Goal: Task Accomplishment & Management: Manage account settings

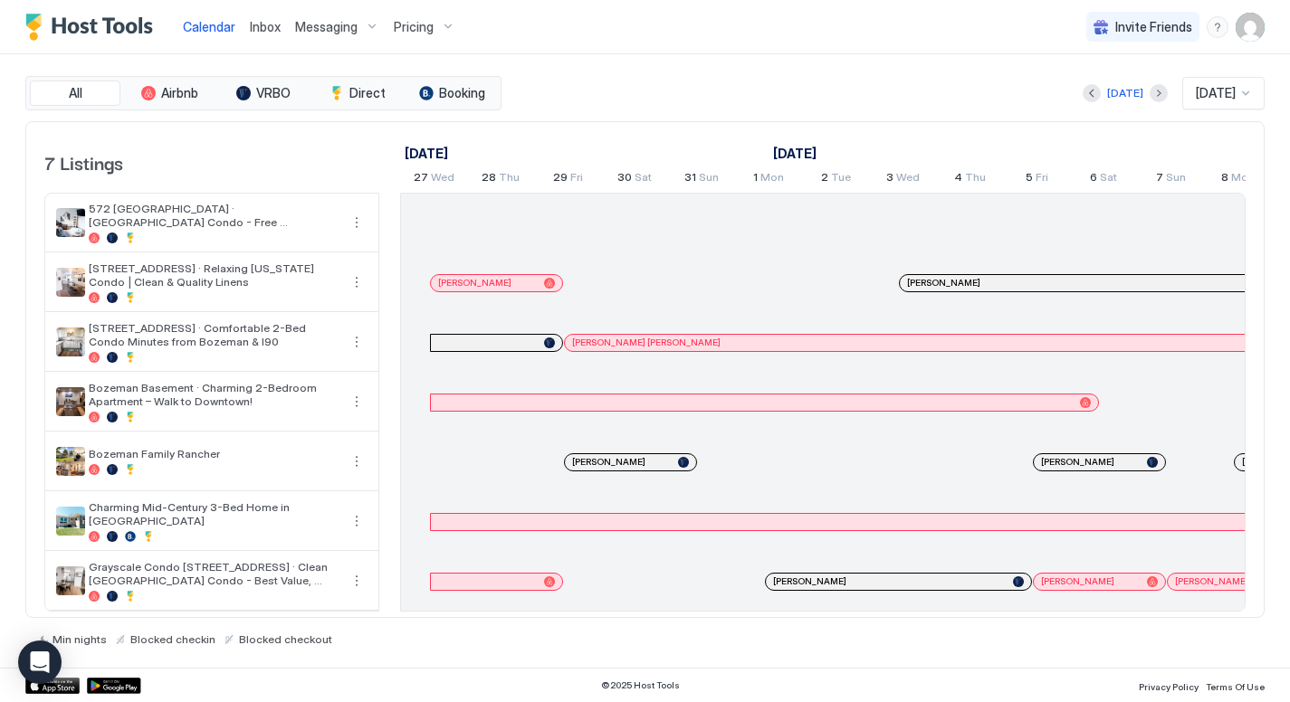
scroll to position [0, 1730]
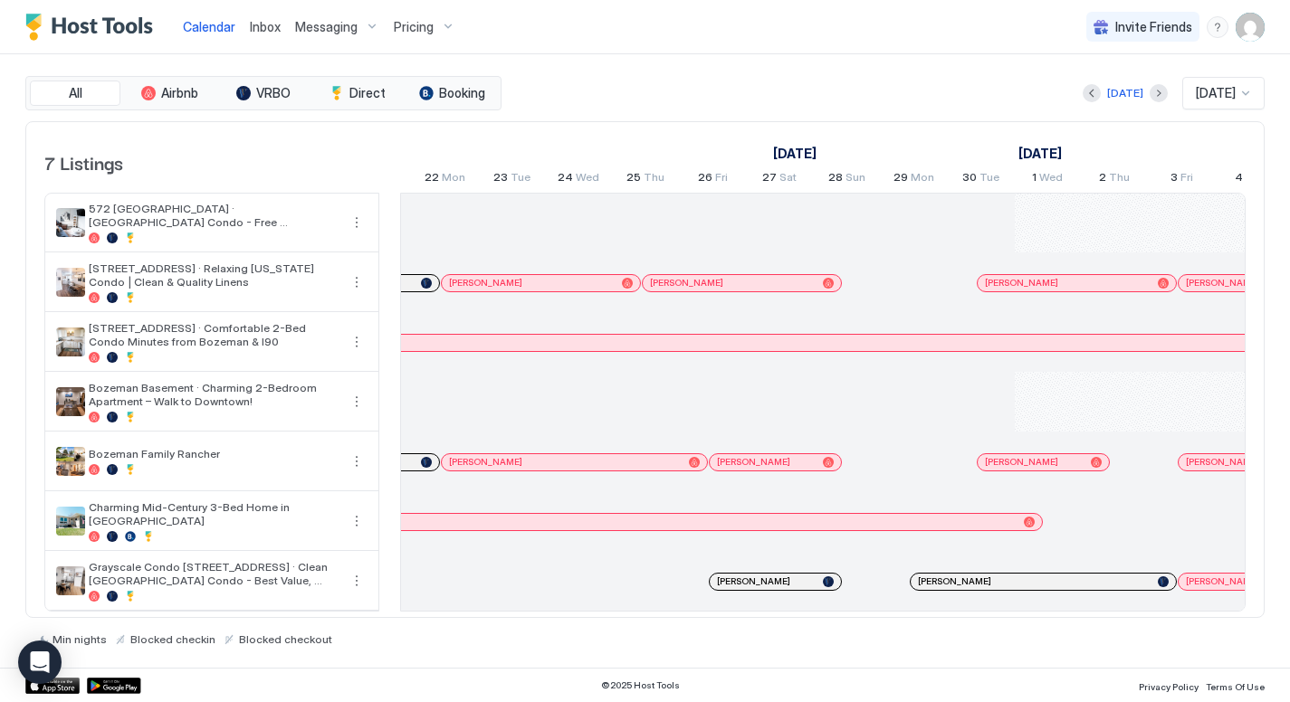
click at [350, 31] on span "Messaging" at bounding box center [326, 27] width 62 height 16
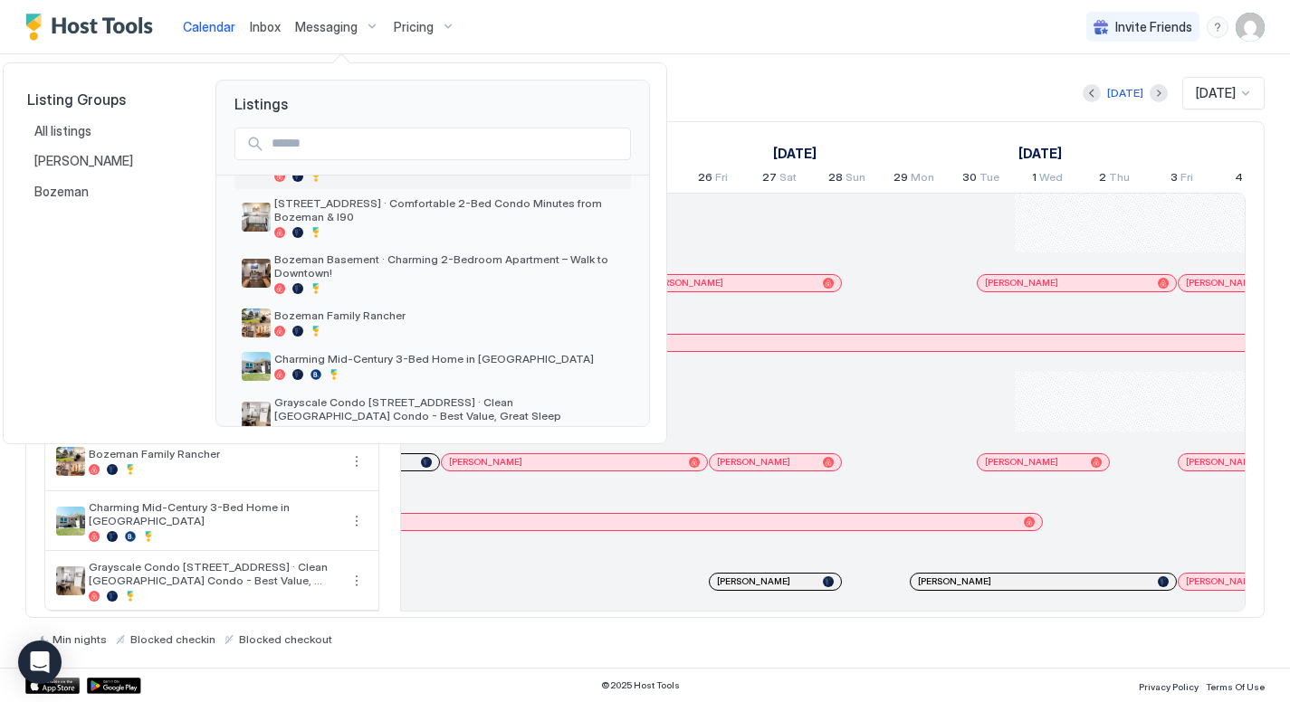
scroll to position [176, 0]
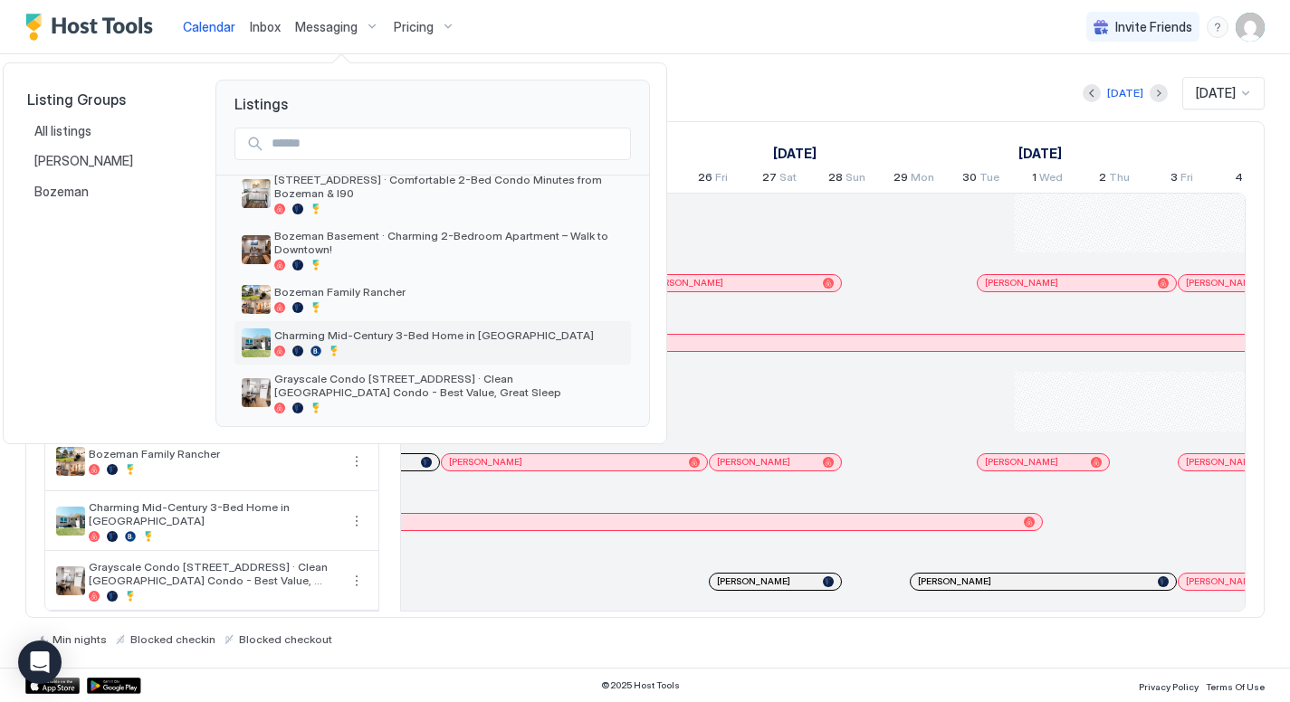
click at [346, 346] on div at bounding box center [448, 351] width 349 height 11
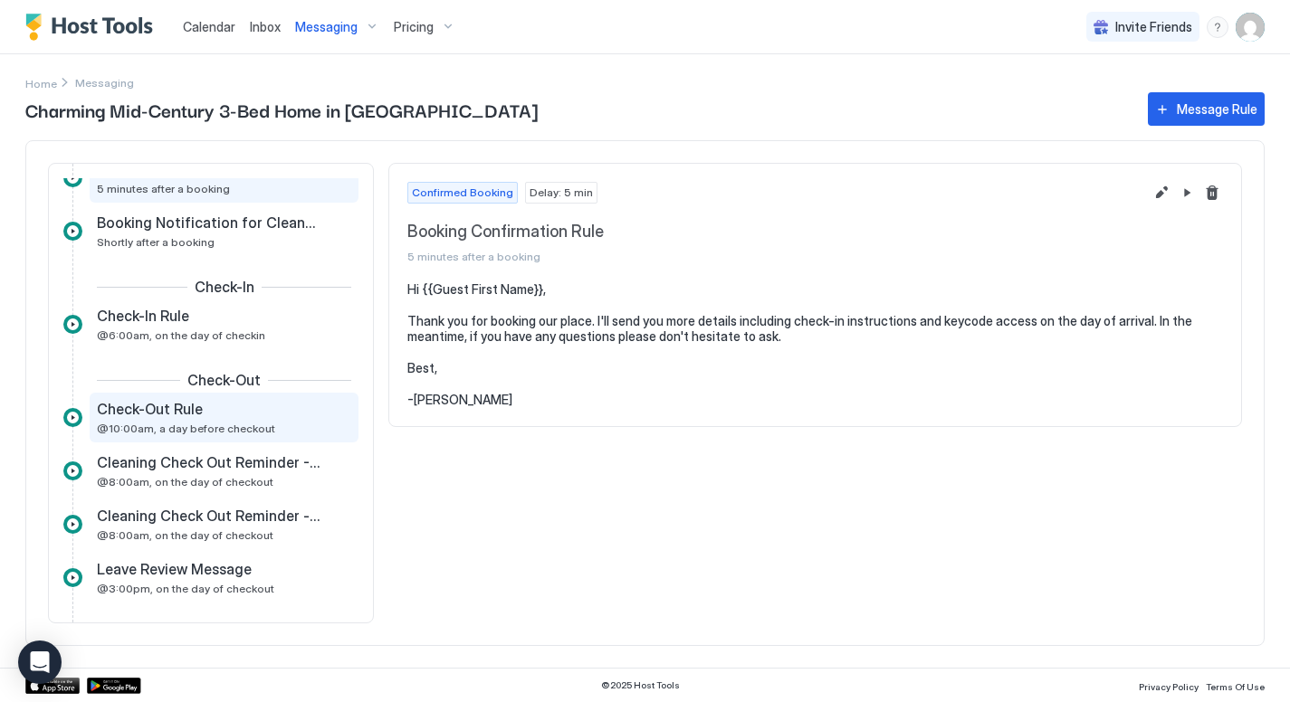
scroll to position [62, 0]
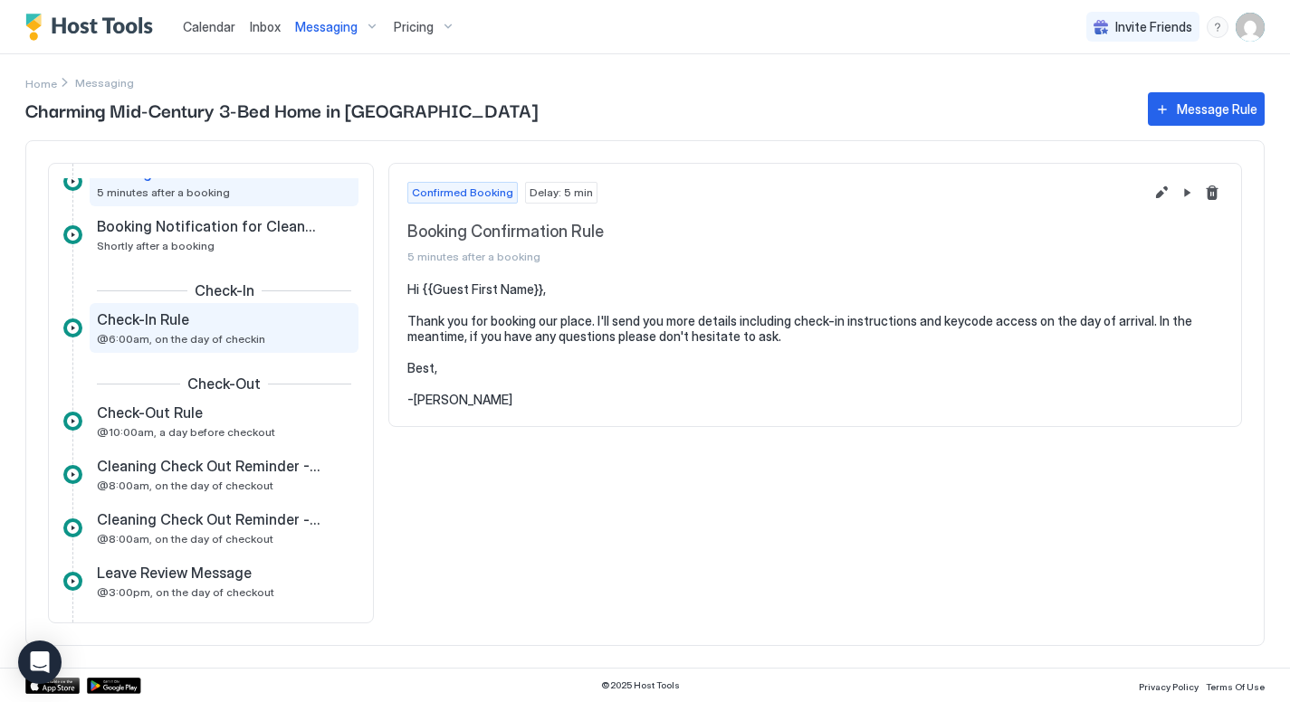
click at [217, 326] on div "Check-In Rule" at bounding box center [211, 319] width 229 height 18
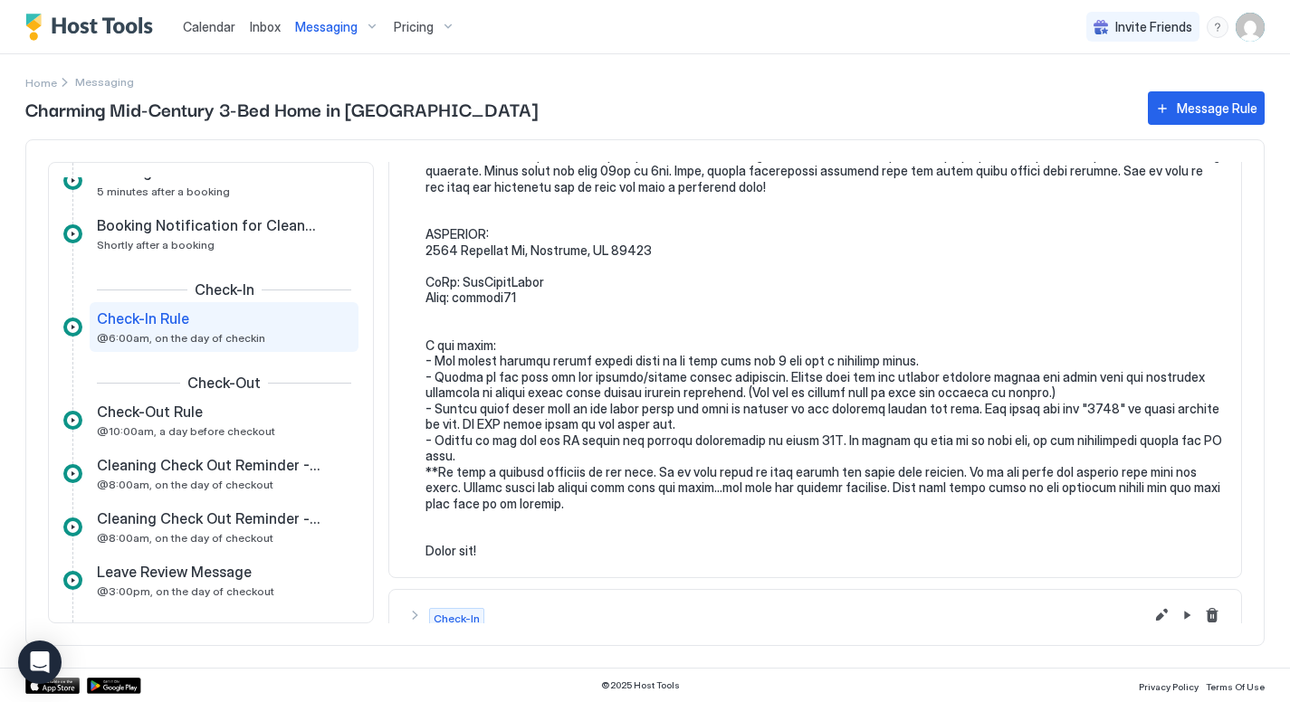
scroll to position [233, 0]
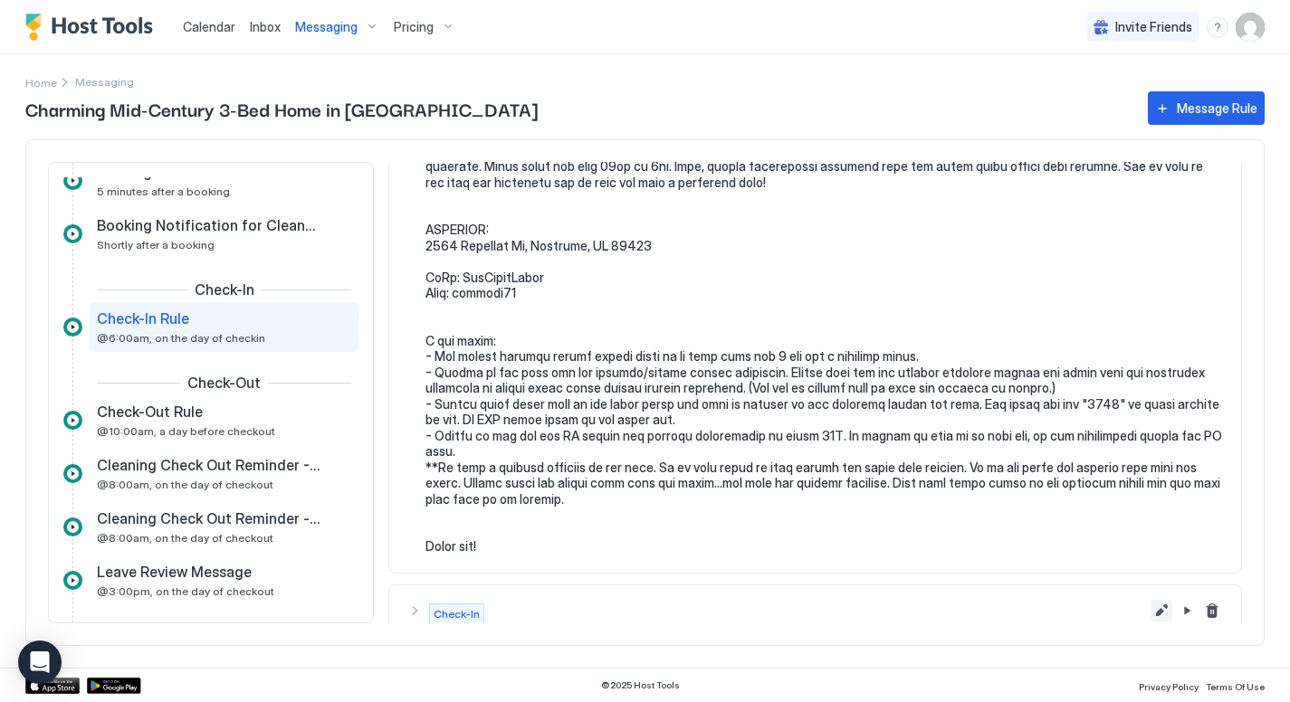
click at [1160, 617] on button "Edit message rule" at bounding box center [1161, 611] width 22 height 22
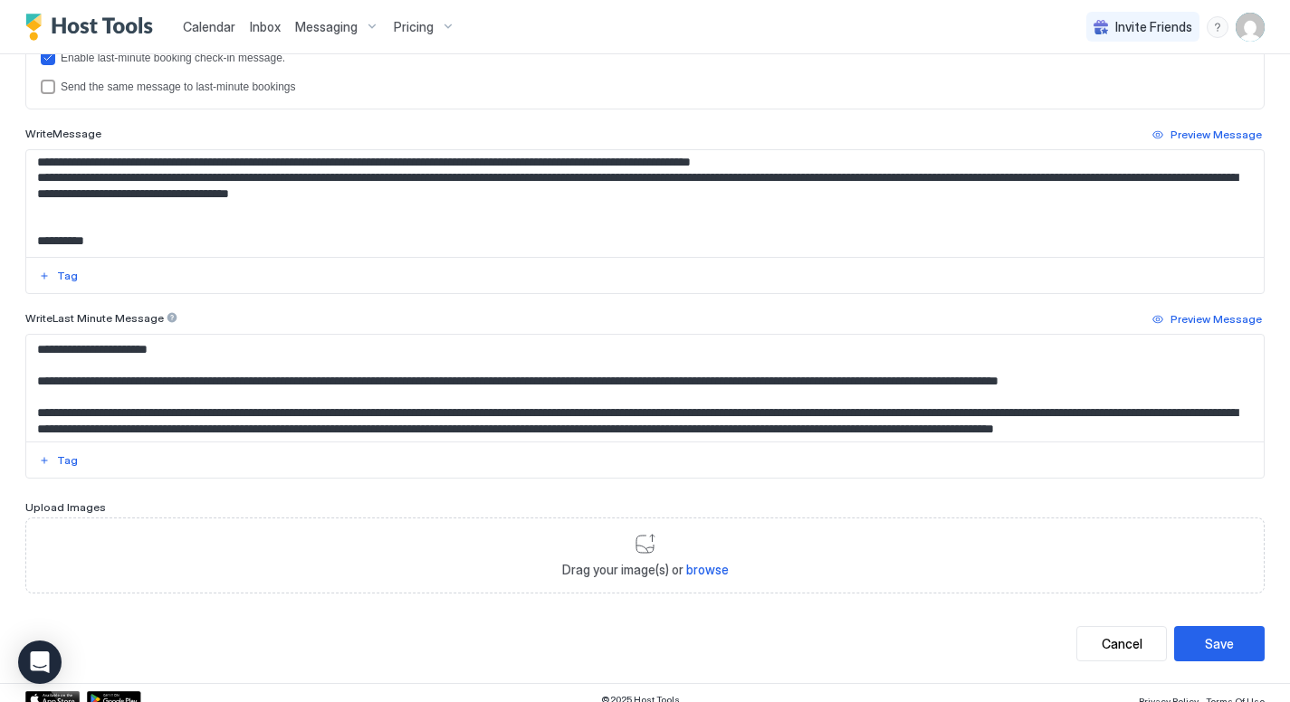
scroll to position [313, 0]
click at [249, 170] on textarea "Input Field" at bounding box center [644, 203] width 1237 height 107
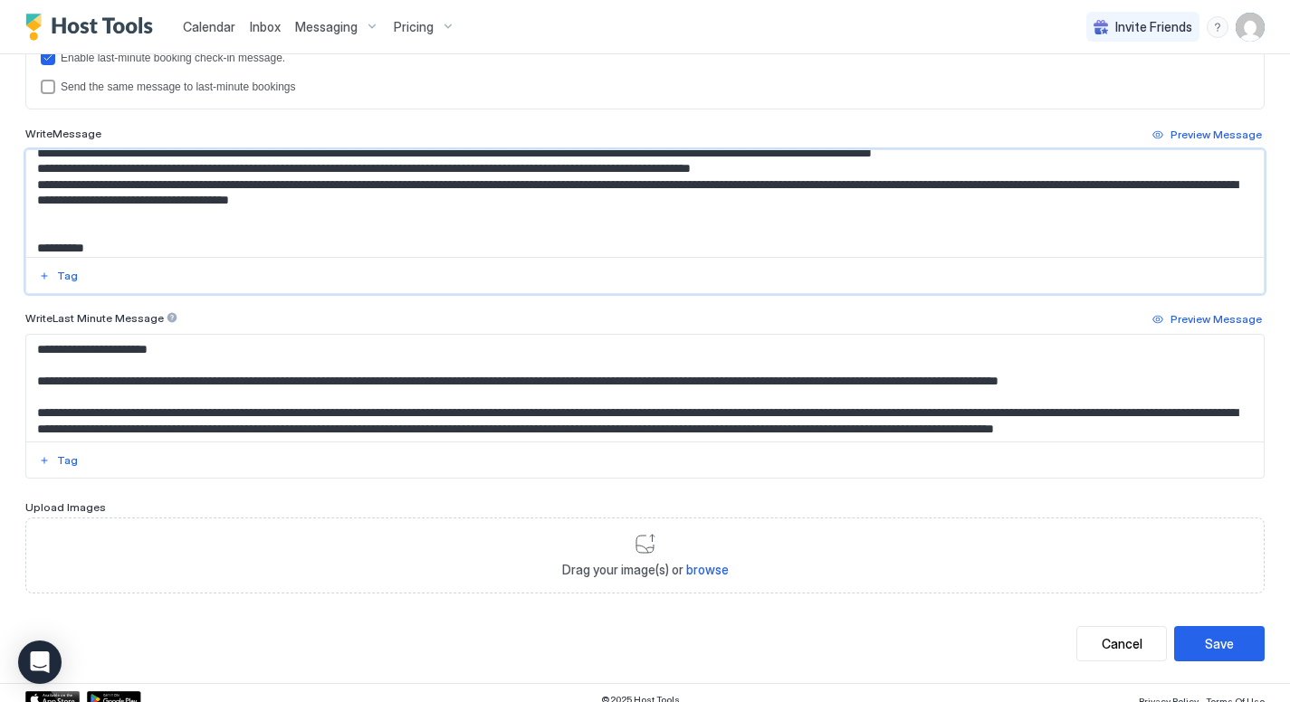
type textarea "**********"
